Goal: Find specific page/section: Find specific page/section

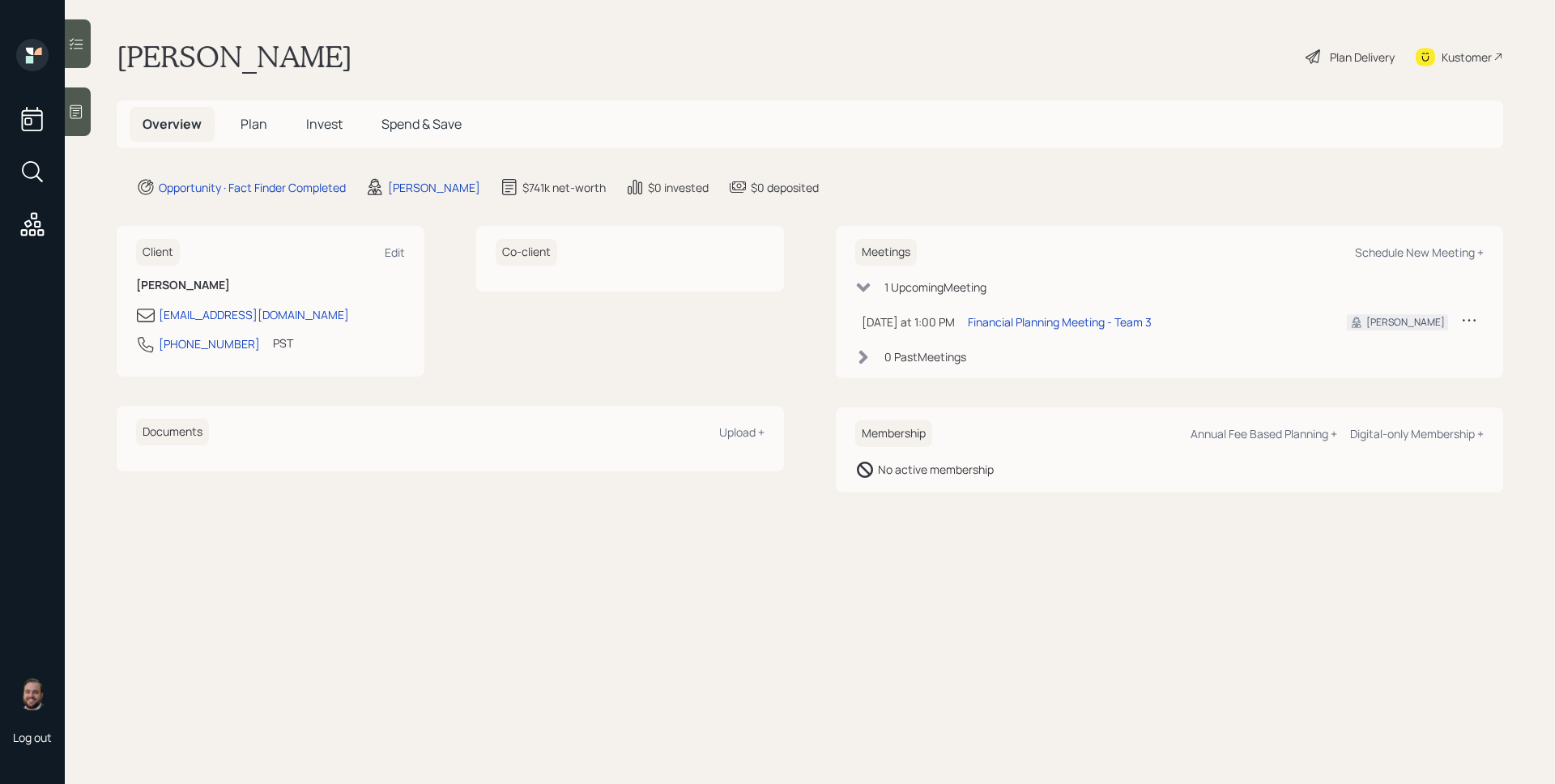
click at [312, 125] on span "Invest" at bounding box center [324, 124] width 36 height 18
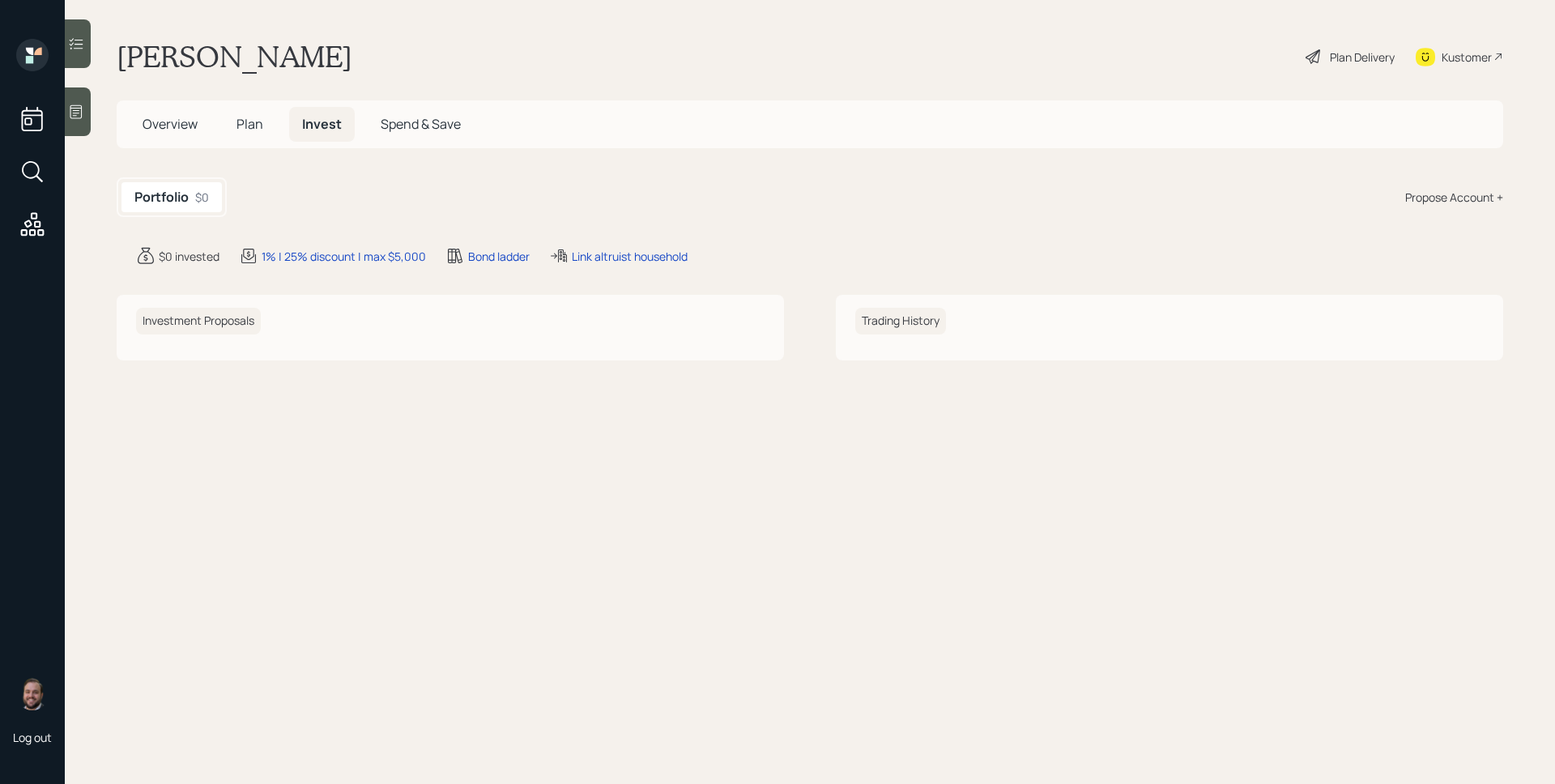
click at [241, 130] on span "Plan" at bounding box center [250, 124] width 27 height 18
